Goal: Navigation & Orientation: Find specific page/section

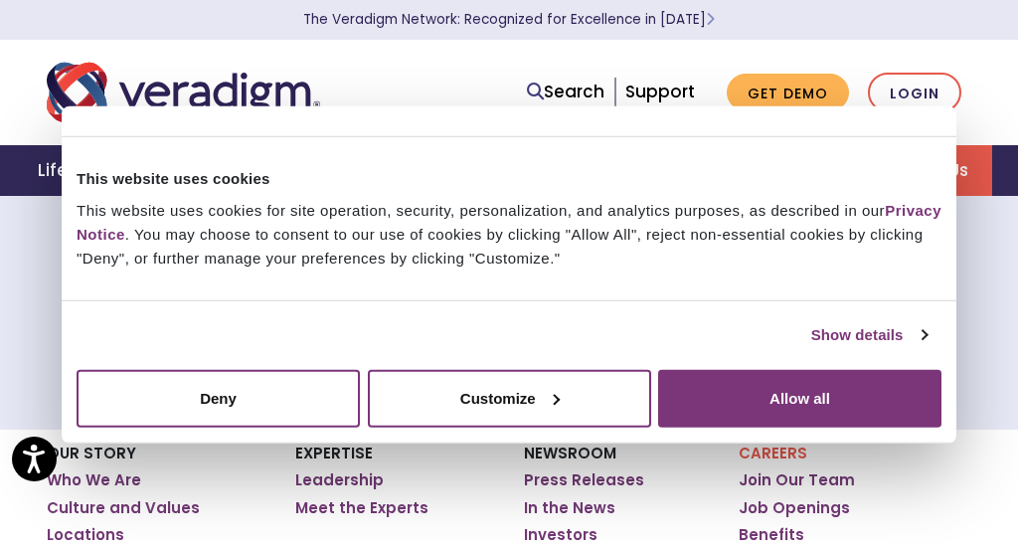
click at [204, 80] on img "Veradigm logo" at bounding box center [183, 93] width 273 height 66
click at [1016, 299] on div "Careers Job Openings" at bounding box center [509, 307] width 1018 height 243
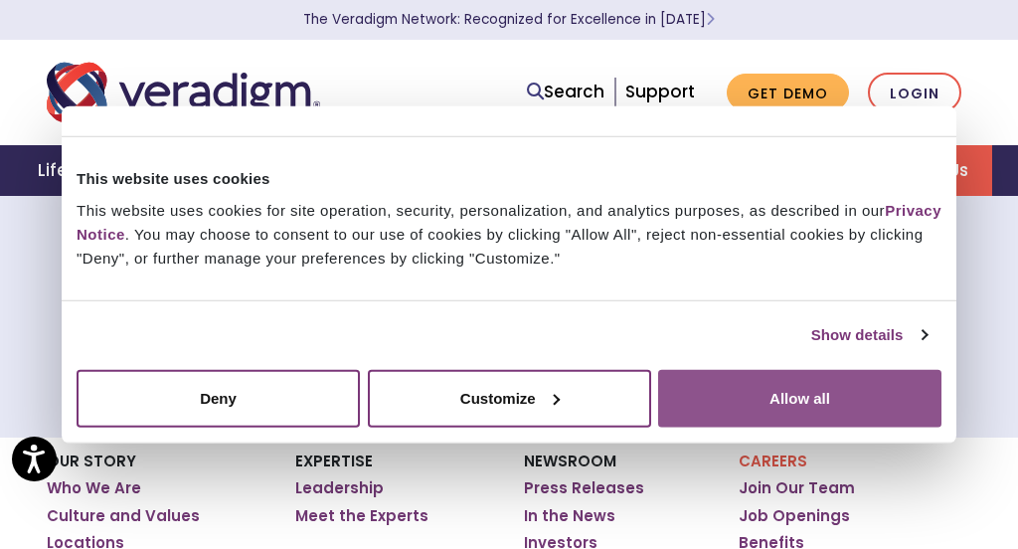
drag, startPoint x: 785, startPoint y: 431, endPoint x: 782, endPoint y: 415, distance: 16.2
click at [784, 422] on div "Do not sell or share my personal information Deny Allow selection Customize All…" at bounding box center [509, 397] width 895 height 87
click at [782, 408] on button "Allow all" at bounding box center [799, 398] width 283 height 58
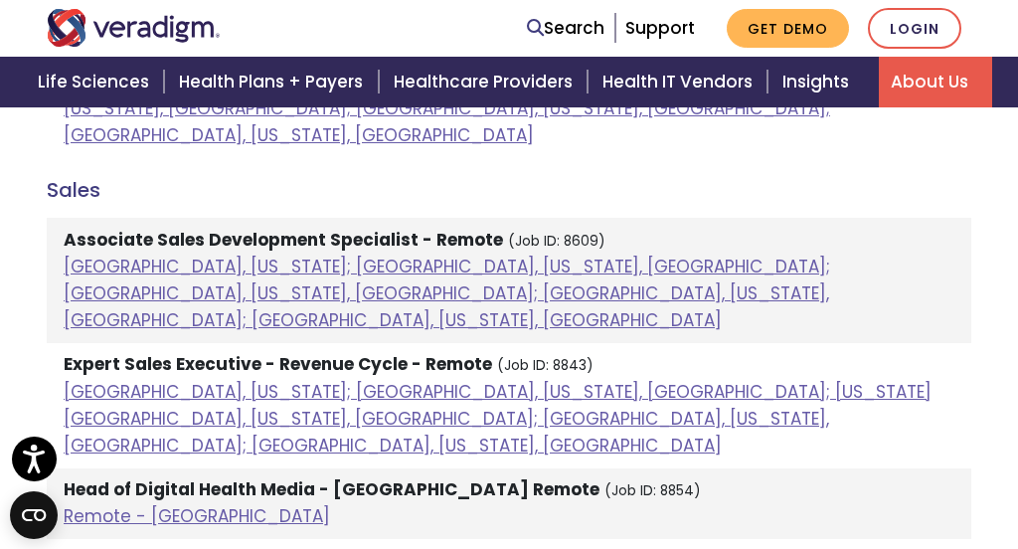
scroll to position [1809, 0]
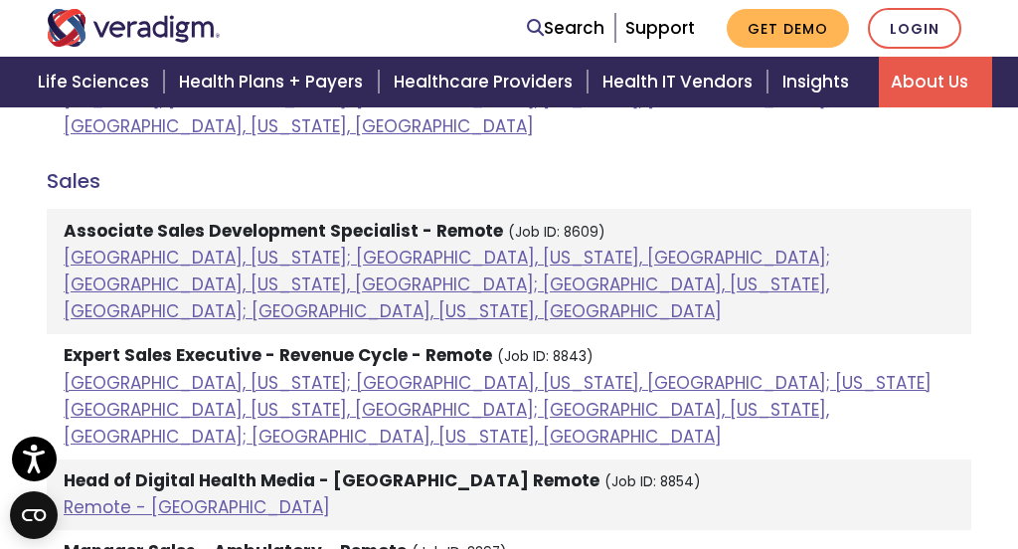
click at [110, 468] on strong "Head of Digital Health Media - East Coast Remote" at bounding box center [332, 480] width 536 height 24
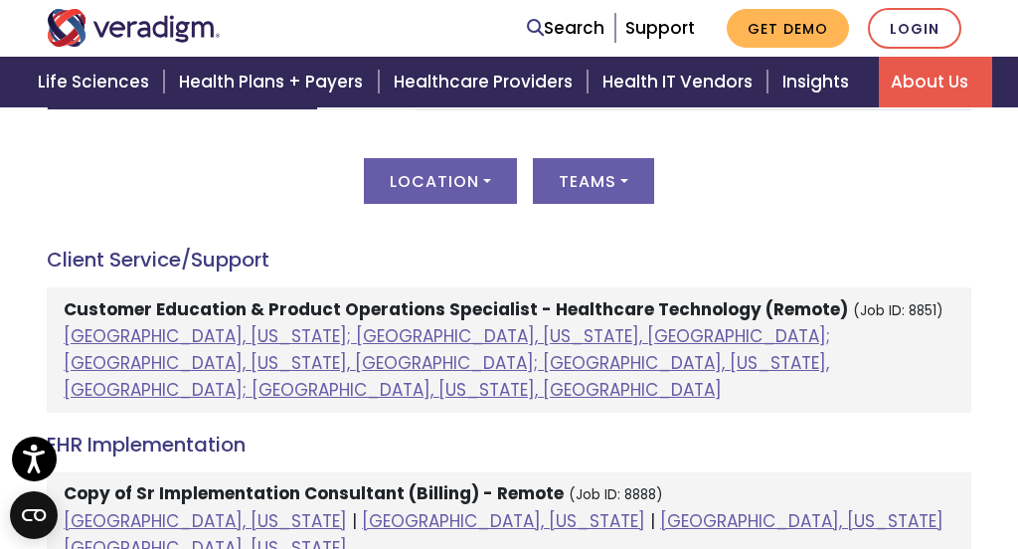
scroll to position [1046, 0]
